Goal: Task Accomplishment & Management: Use online tool/utility

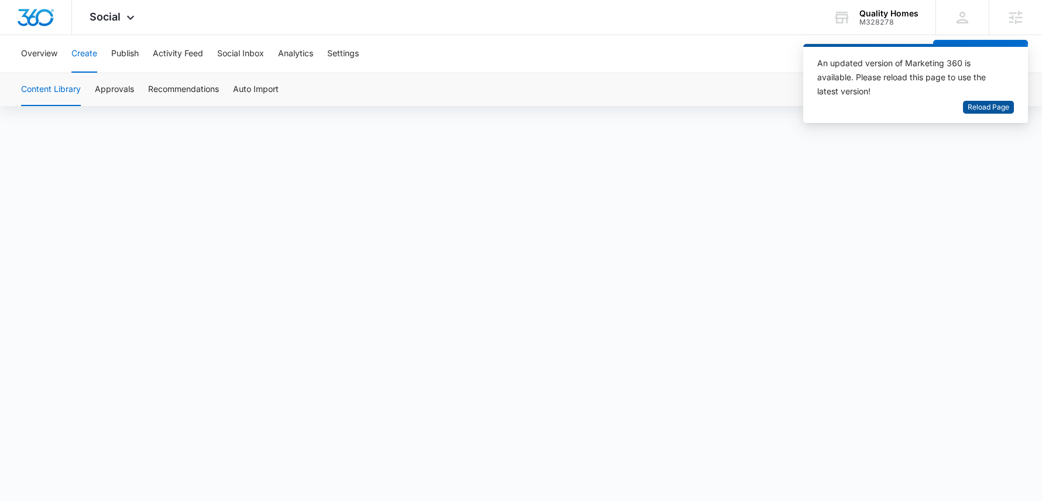
click at [968, 109] on span "Reload Page" at bounding box center [989, 107] width 42 height 11
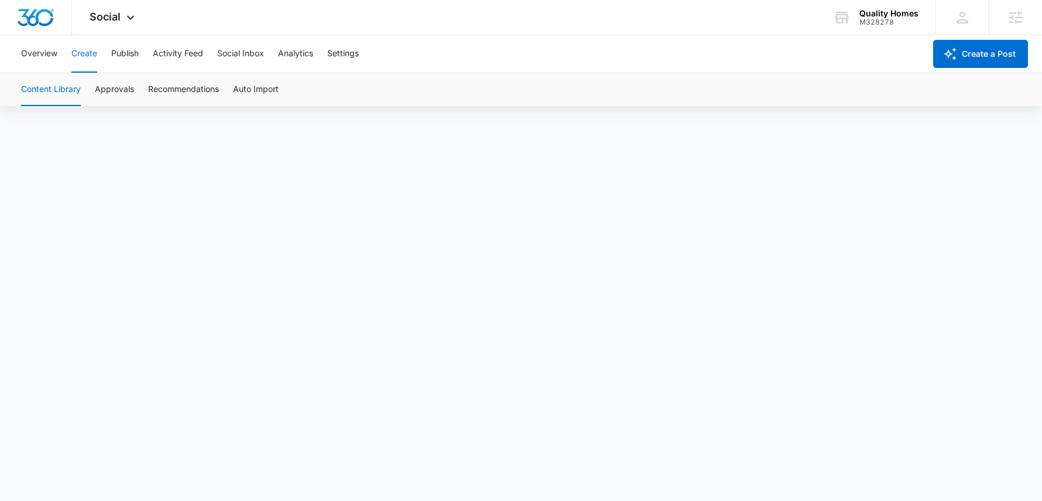
scroll to position [8, 0]
click at [129, 90] on button "Approvals" at bounding box center [114, 89] width 39 height 33
